Goal: Information Seeking & Learning: Check status

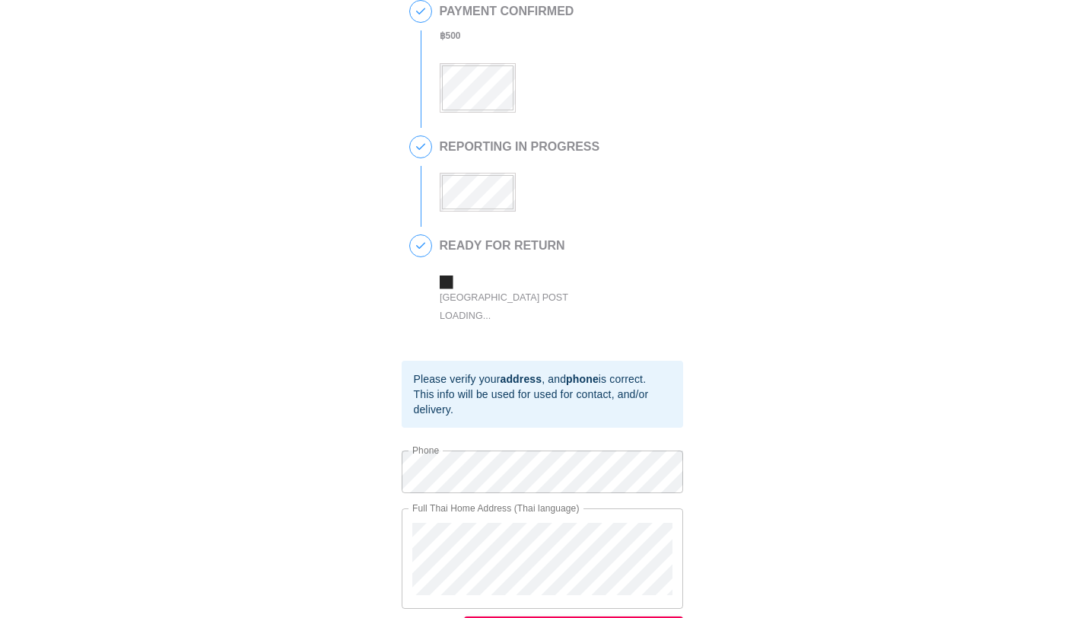
scroll to position [274, 0]
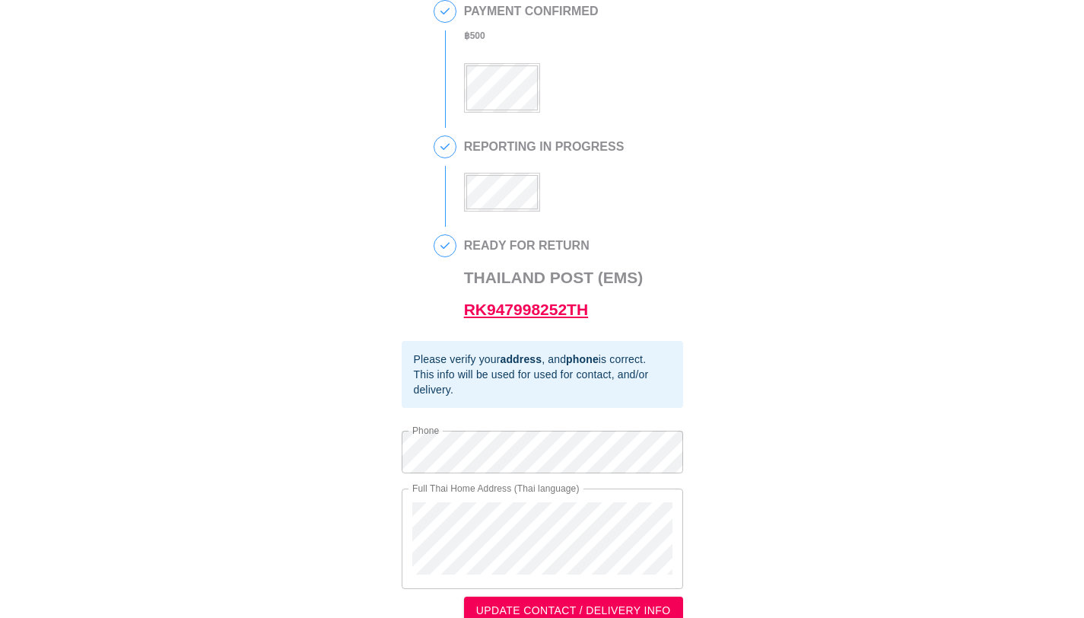
scroll to position [274, 0]
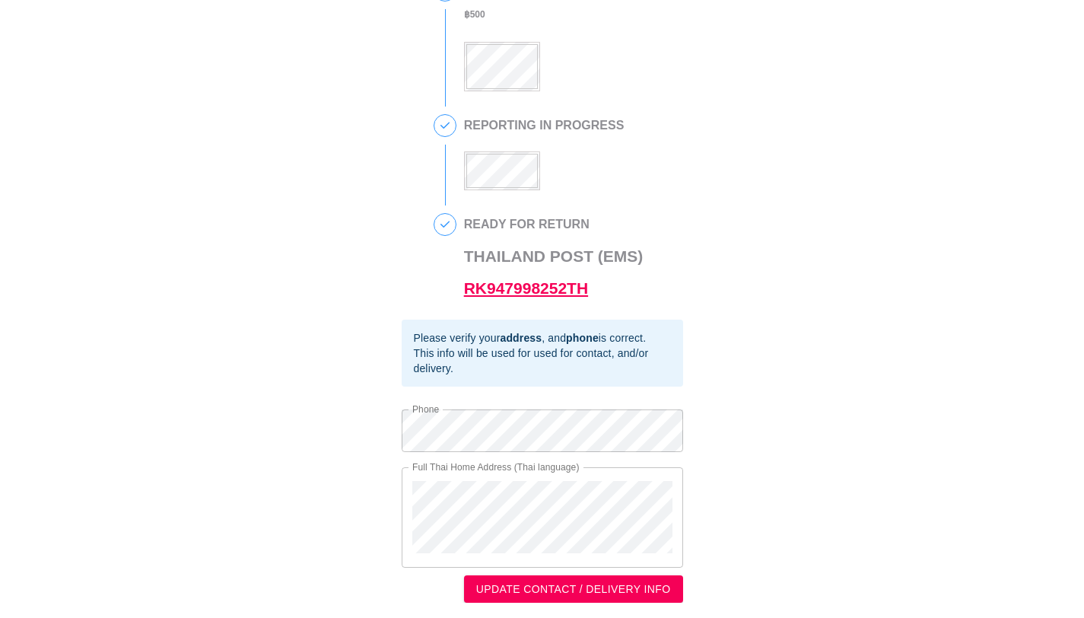
click at [501, 281] on link "RK947998252TH" at bounding box center [526, 287] width 124 height 17
